Goal: Navigation & Orientation: Find specific page/section

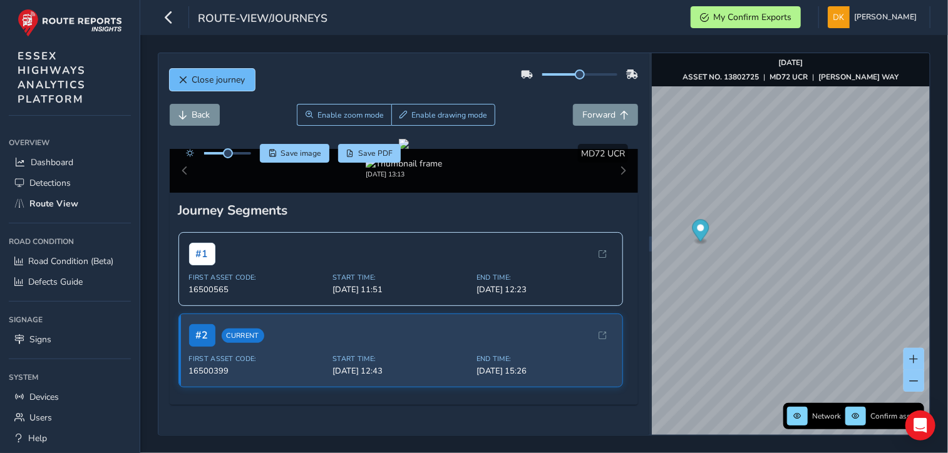
click at [210, 77] on span "Close journey" at bounding box center [218, 80] width 53 height 12
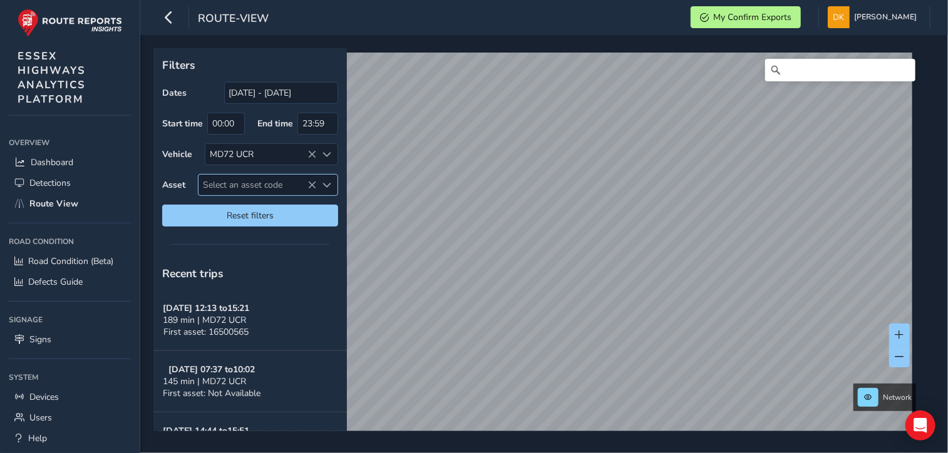
click at [238, 185] on span "Select an asset code" at bounding box center [257, 185] width 118 height 21
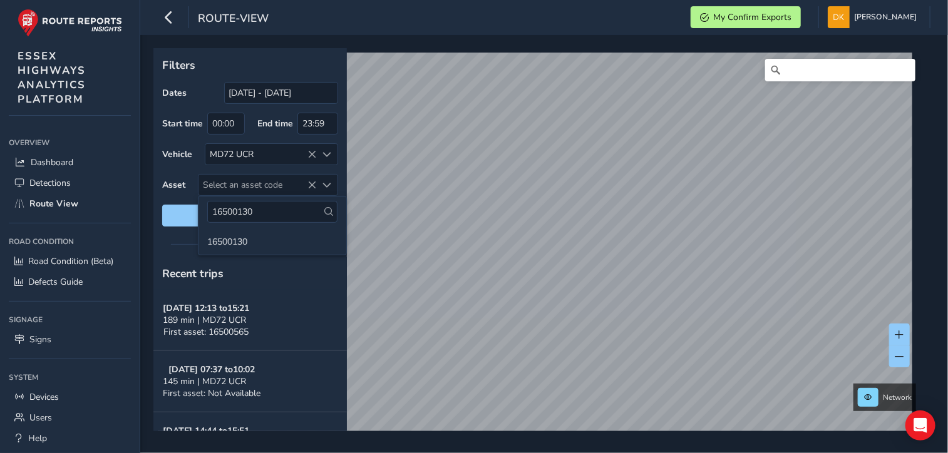
type input "16500130"
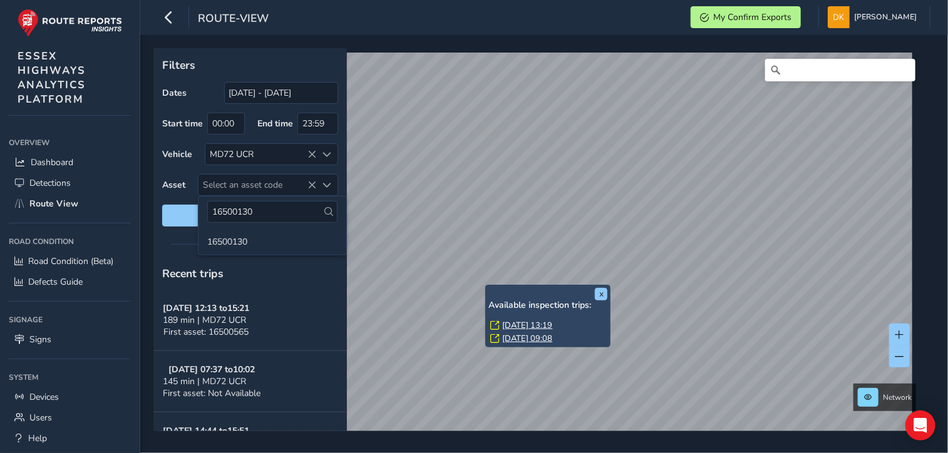
click at [515, 322] on link "[DATE] 13:19" at bounding box center [527, 325] width 50 height 11
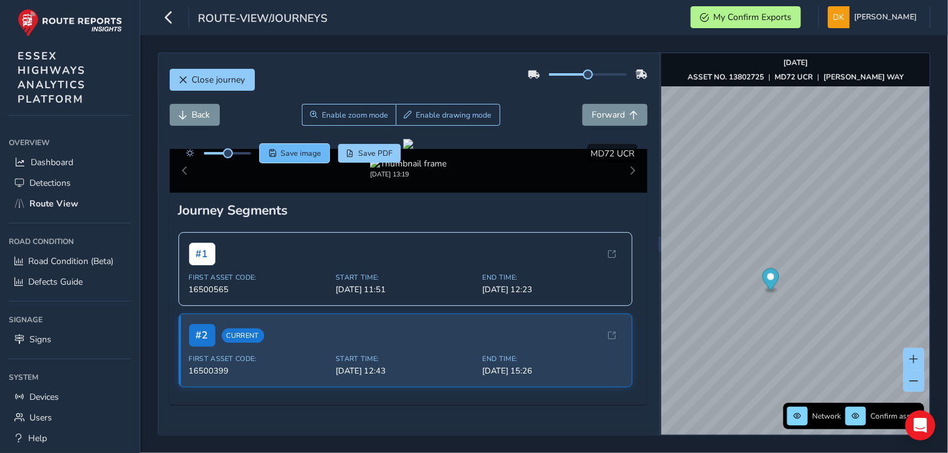
click at [294, 155] on span "Save image" at bounding box center [300, 153] width 41 height 10
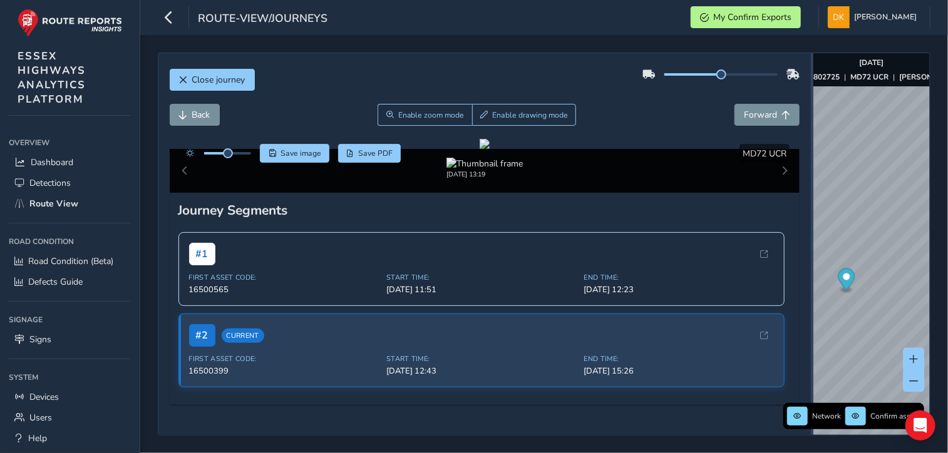
click at [821, 243] on div "Close journey Back Enable zoom mode Enable drawing mode Forward Click and Drag …" at bounding box center [544, 244] width 772 height 383
click at [229, 82] on span "Close journey" at bounding box center [218, 80] width 53 height 12
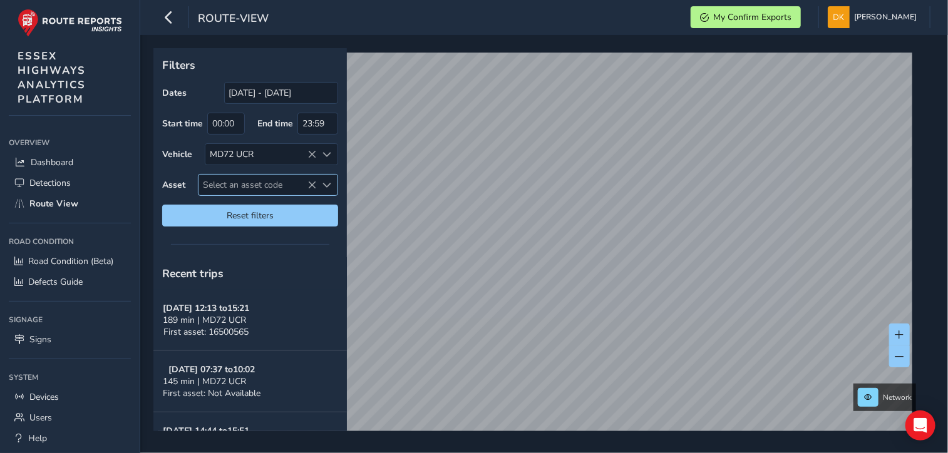
click at [238, 185] on span "Select an asset code" at bounding box center [257, 185] width 118 height 21
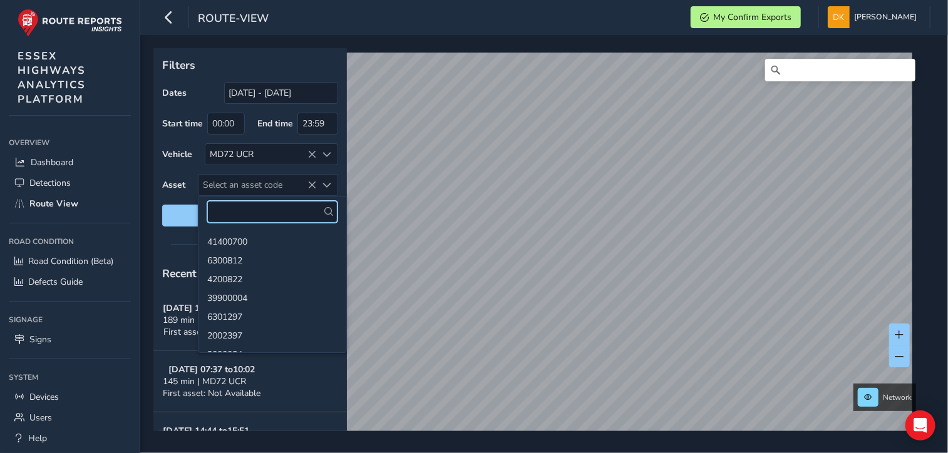
paste input "13801219"
type input "13801219"
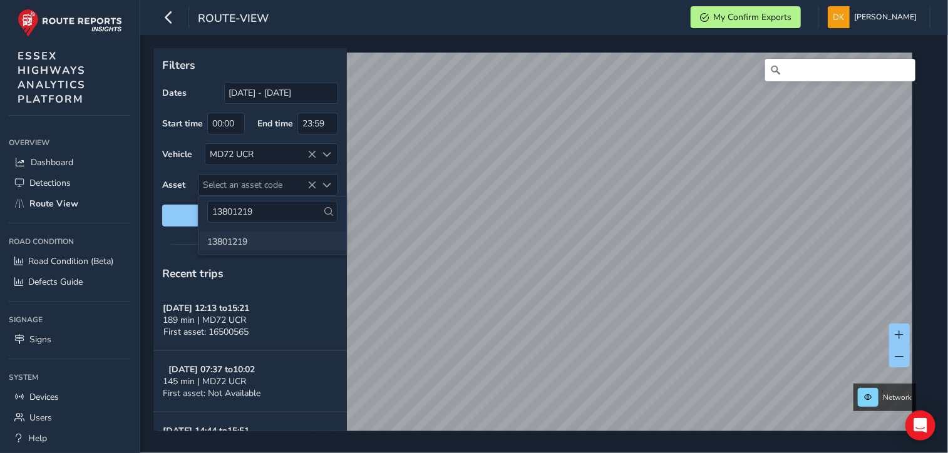
click at [232, 240] on li "13801219" at bounding box center [272, 241] width 148 height 19
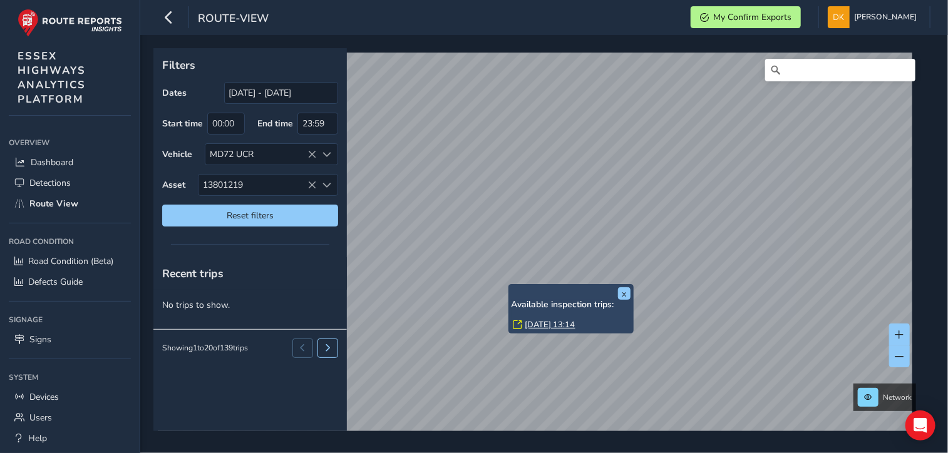
click at [541, 324] on link "[DATE] 13:14" at bounding box center [550, 324] width 50 height 11
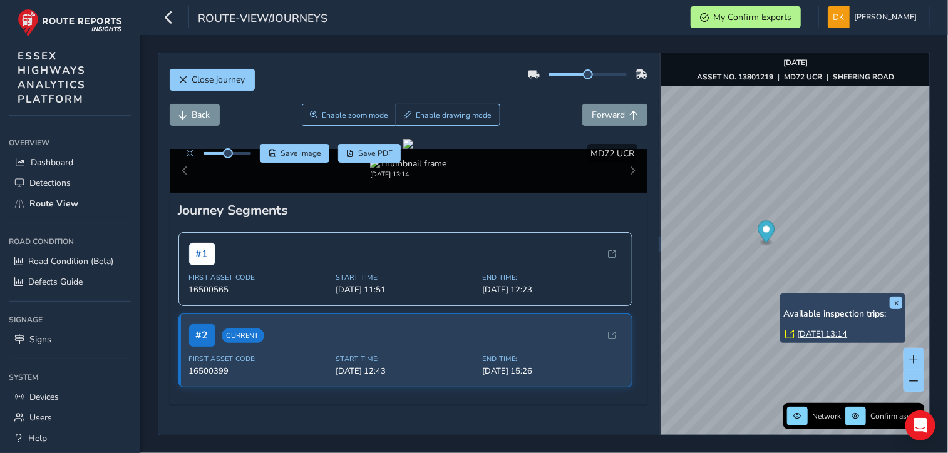
click at [804, 334] on link "[DATE] 13:14" at bounding box center [822, 334] width 50 height 11
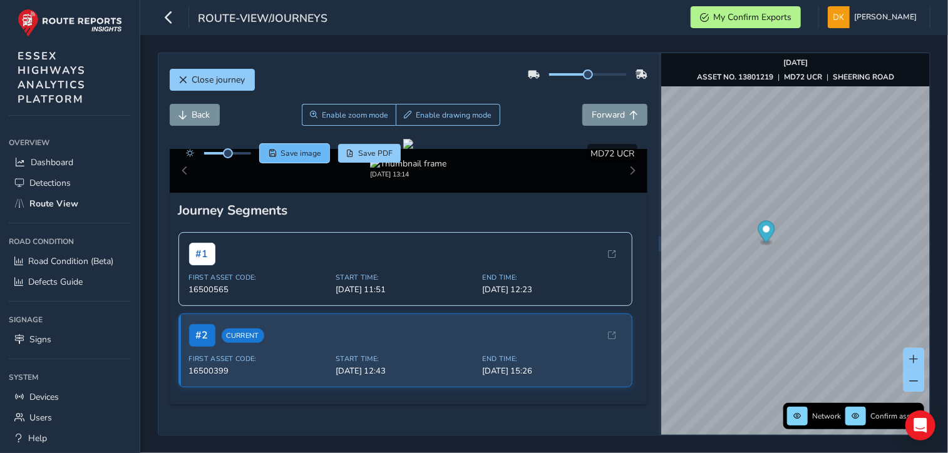
click at [299, 155] on span "Save image" at bounding box center [300, 153] width 41 height 10
click at [305, 150] on span "Save image" at bounding box center [300, 153] width 41 height 10
click at [408, 149] on div at bounding box center [408, 144] width 10 height 10
